Goal: Task Accomplishment & Management: Manage account settings

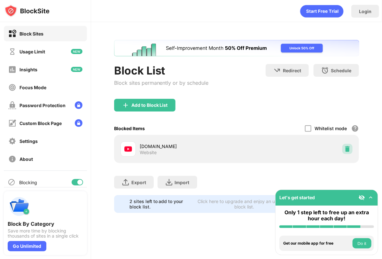
click at [346, 146] on img at bounding box center [348, 149] width 6 height 6
